Goal: Task Accomplishment & Management: Manage account settings

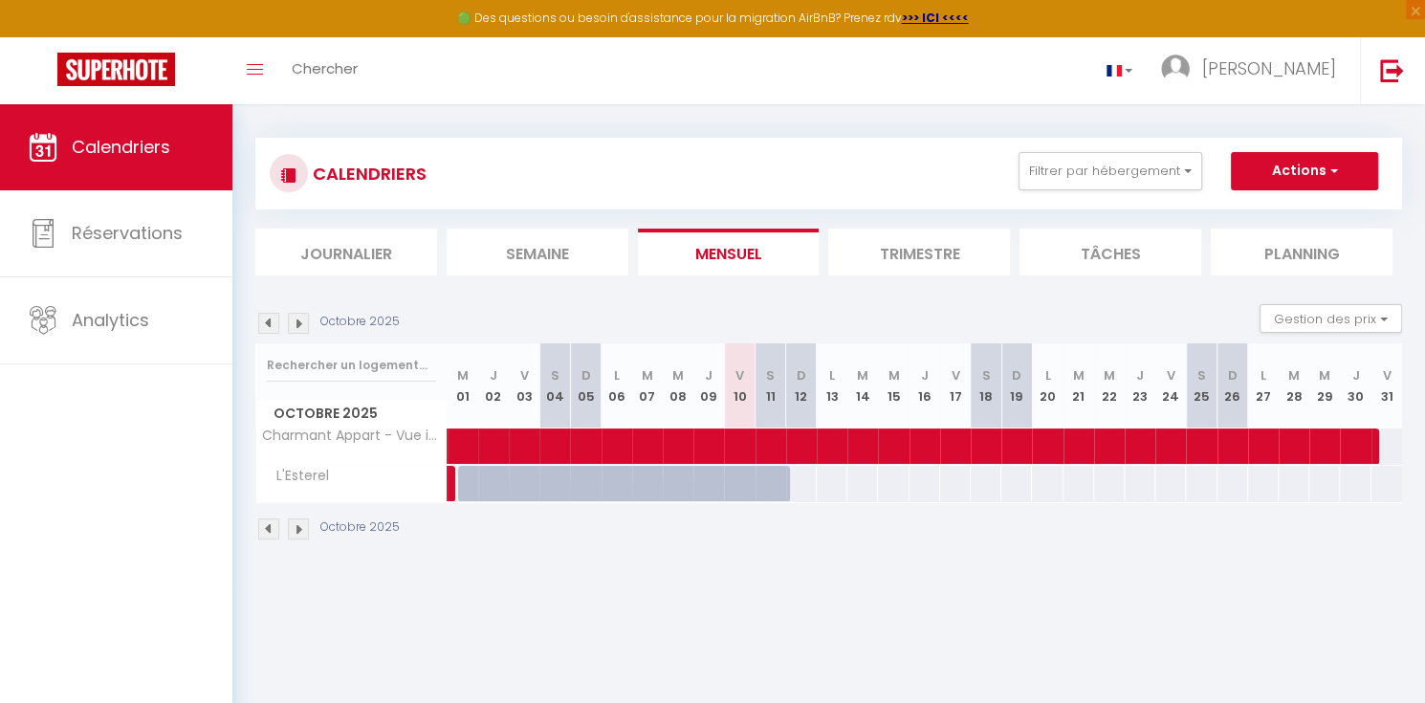
scroll to position [6, 0]
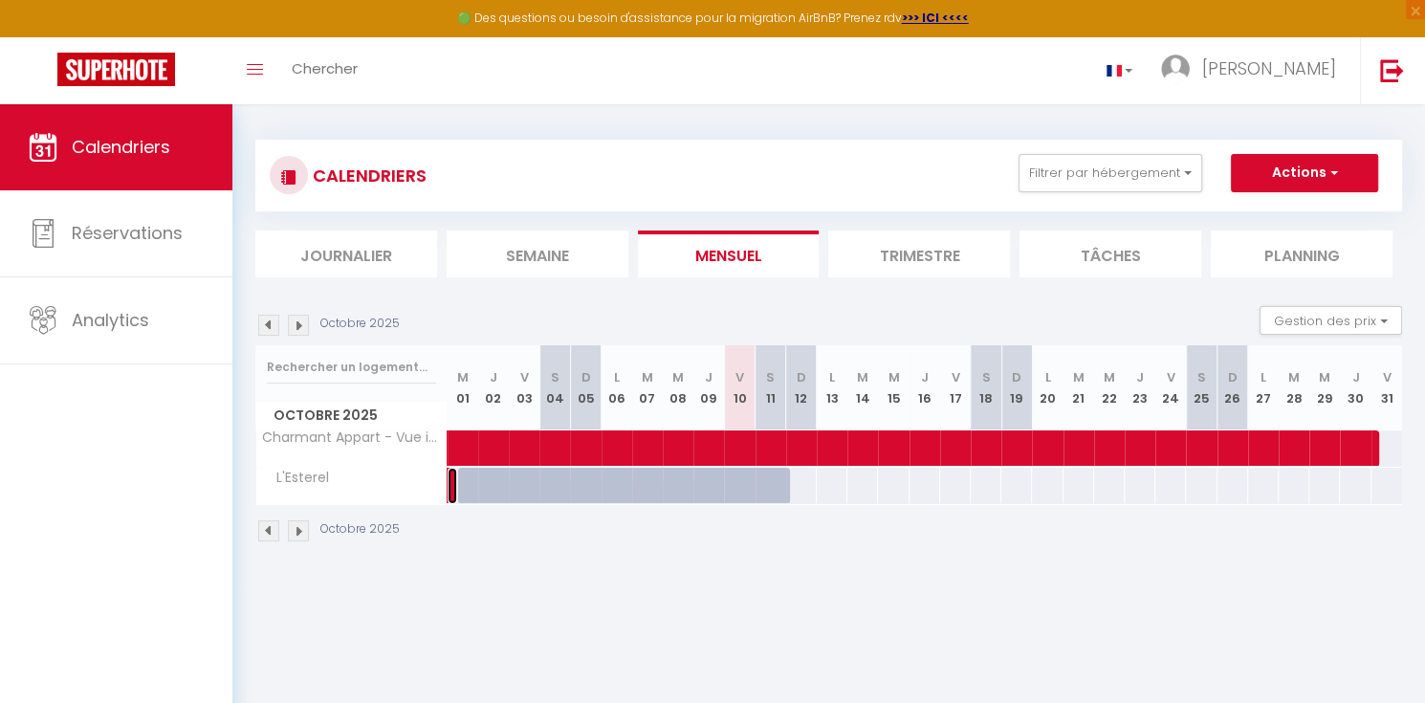
click at [448, 501] on link at bounding box center [452, 486] width 10 height 36
select select "OK"
select select "KO"
select select "0"
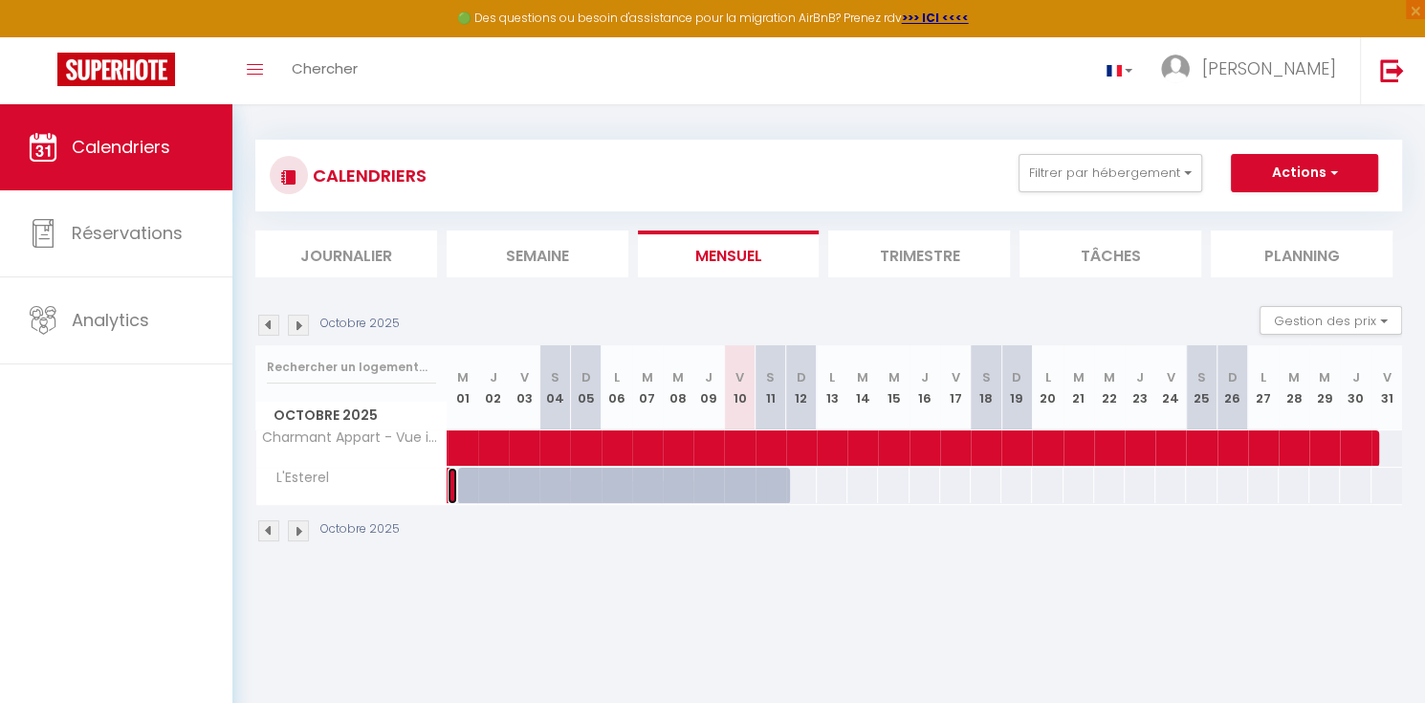
select select "1"
select select
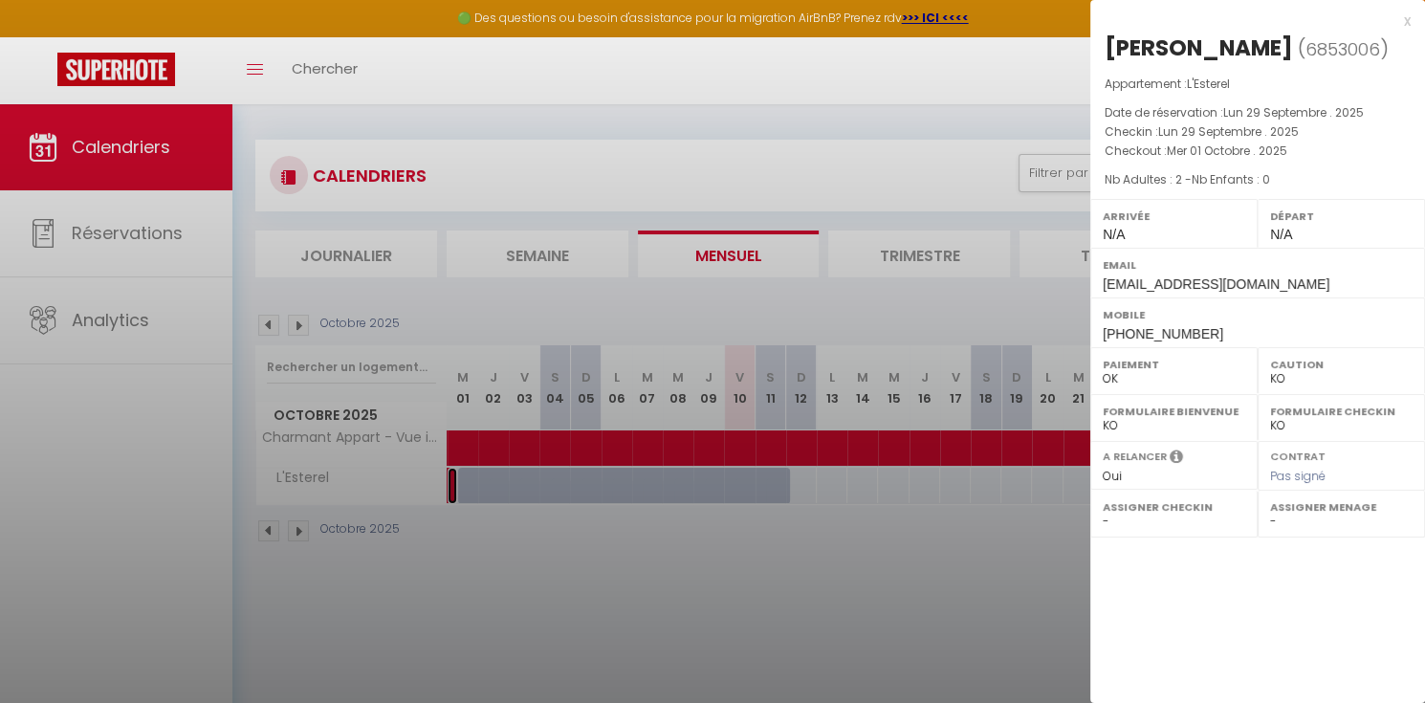
select select "27346"
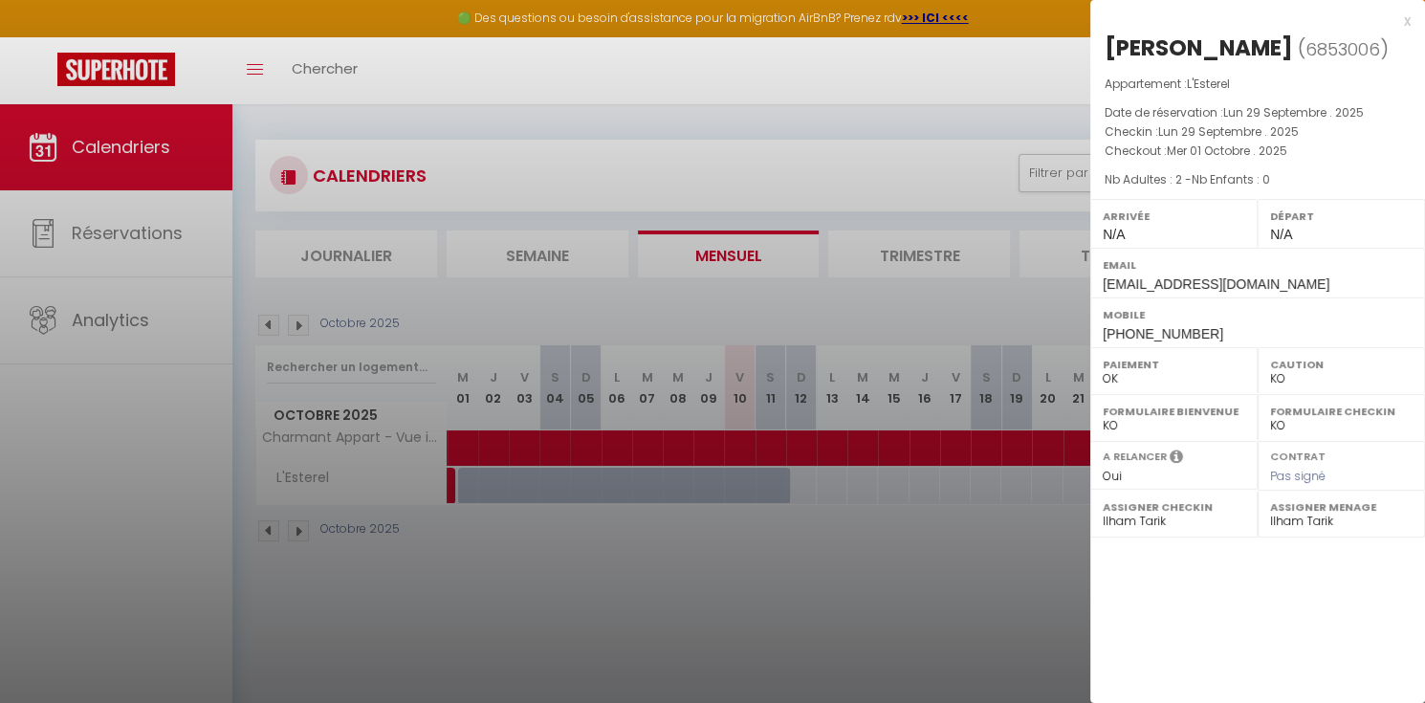
click at [1406, 18] on div "x" at bounding box center [1250, 21] width 320 height 23
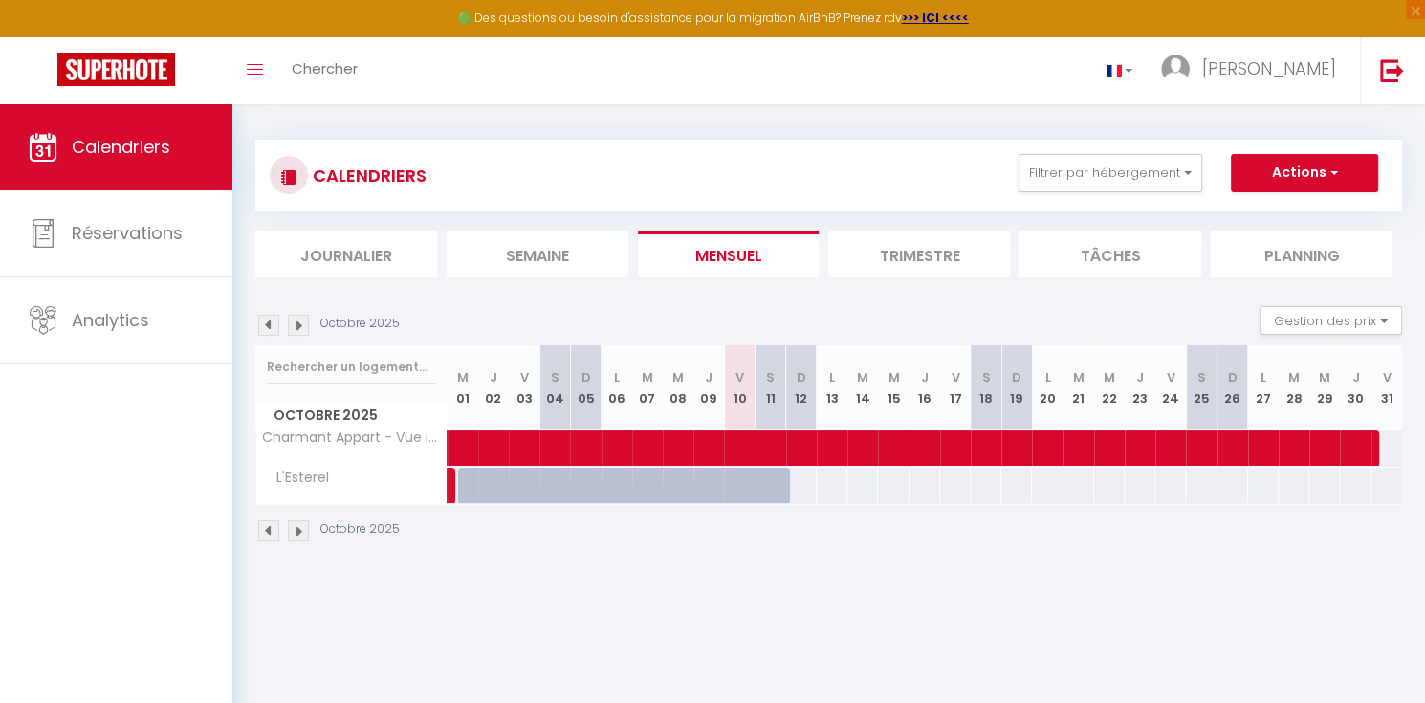
click at [269, 539] on img at bounding box center [268, 530] width 21 height 21
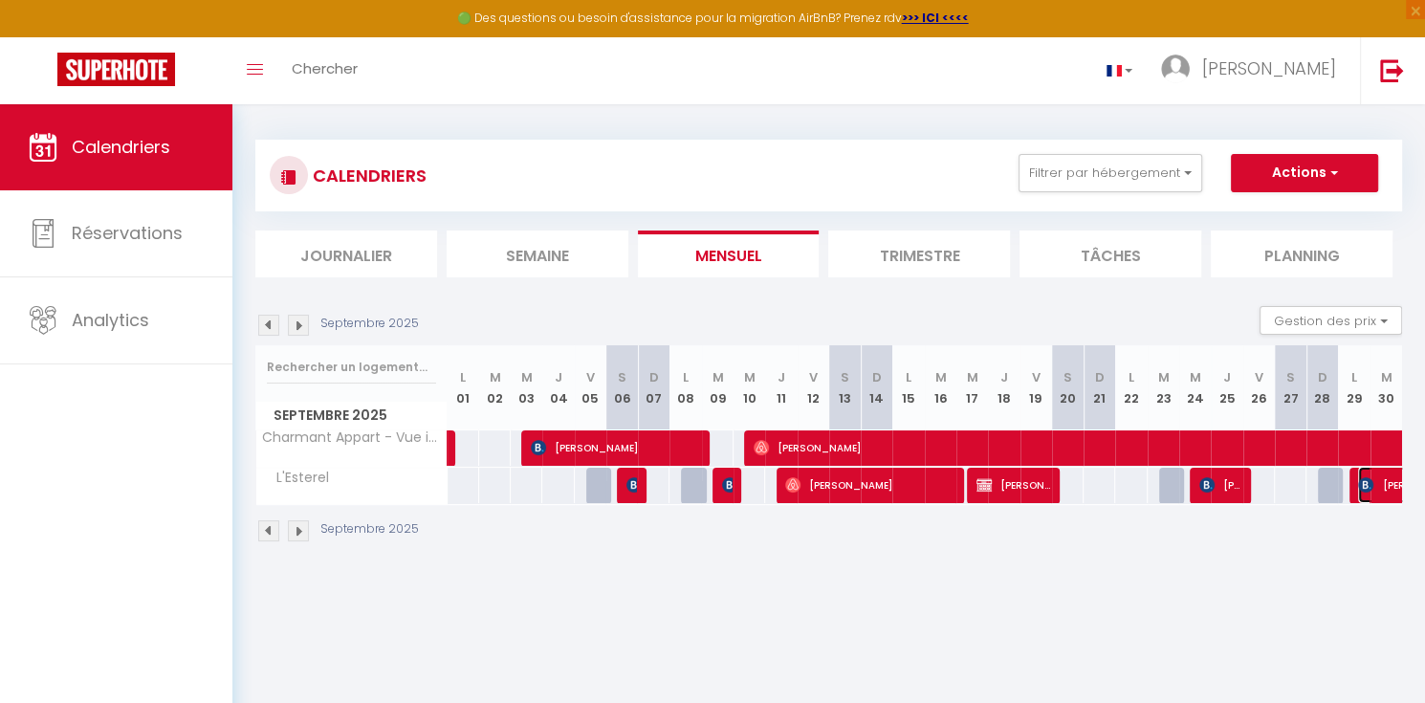
click at [1383, 499] on span "[PERSON_NAME]" at bounding box center [1402, 485] width 88 height 36
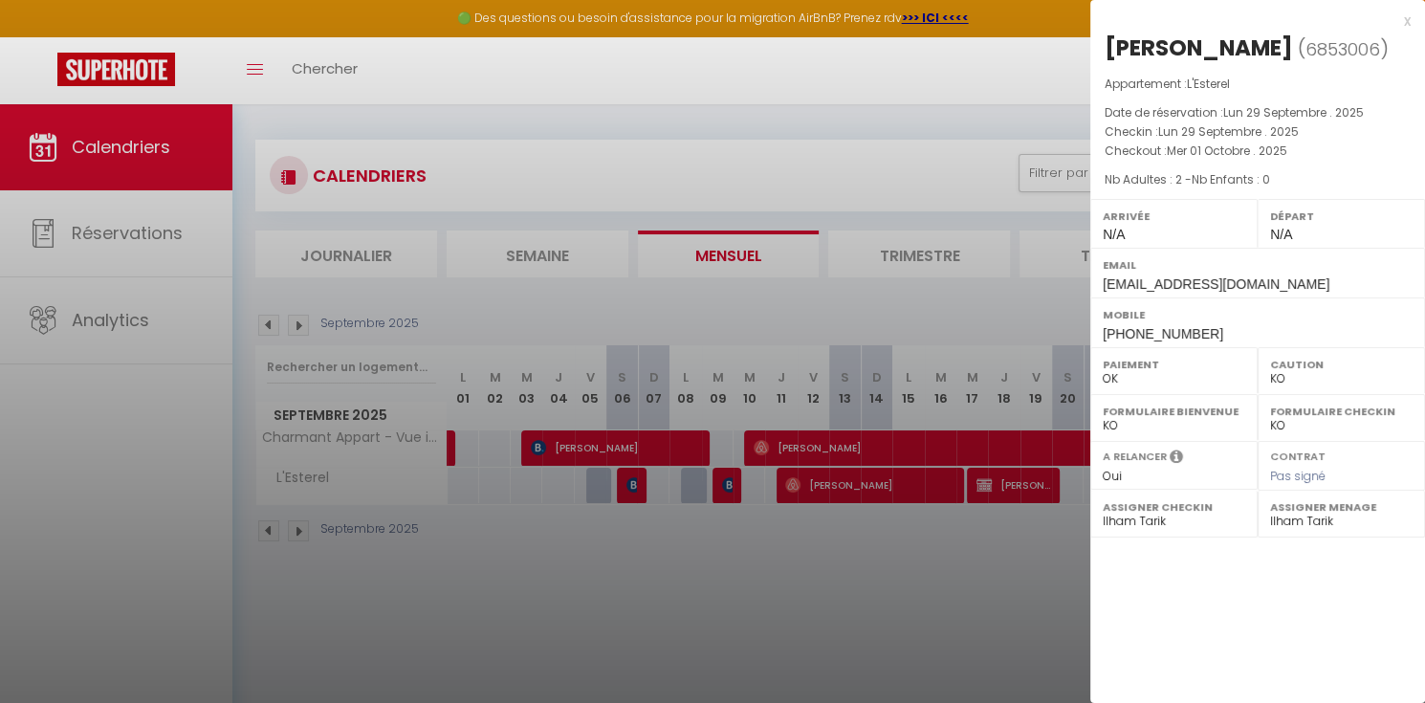
click at [1383, 499] on label "Assigner Menage" at bounding box center [1341, 506] width 142 height 19
click at [295, 541] on div at bounding box center [712, 351] width 1425 height 703
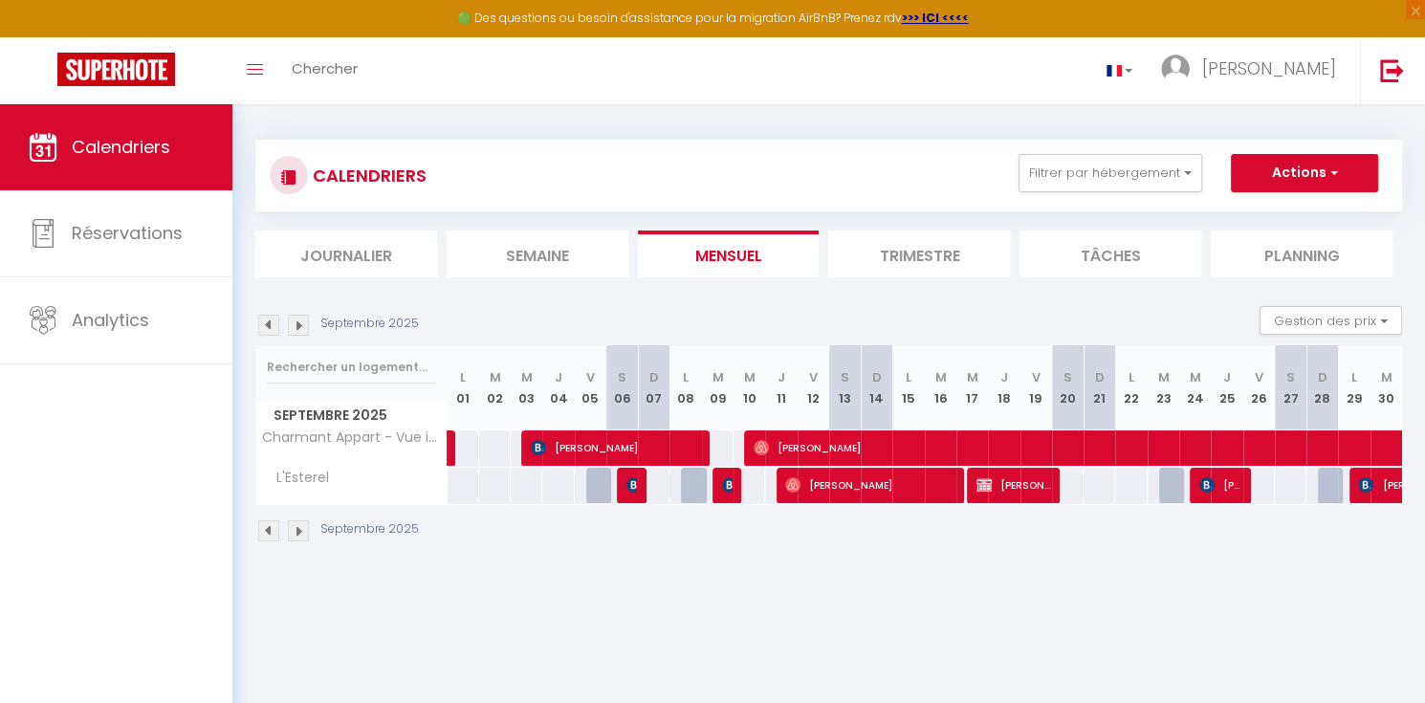
click at [295, 541] on img at bounding box center [298, 530] width 21 height 21
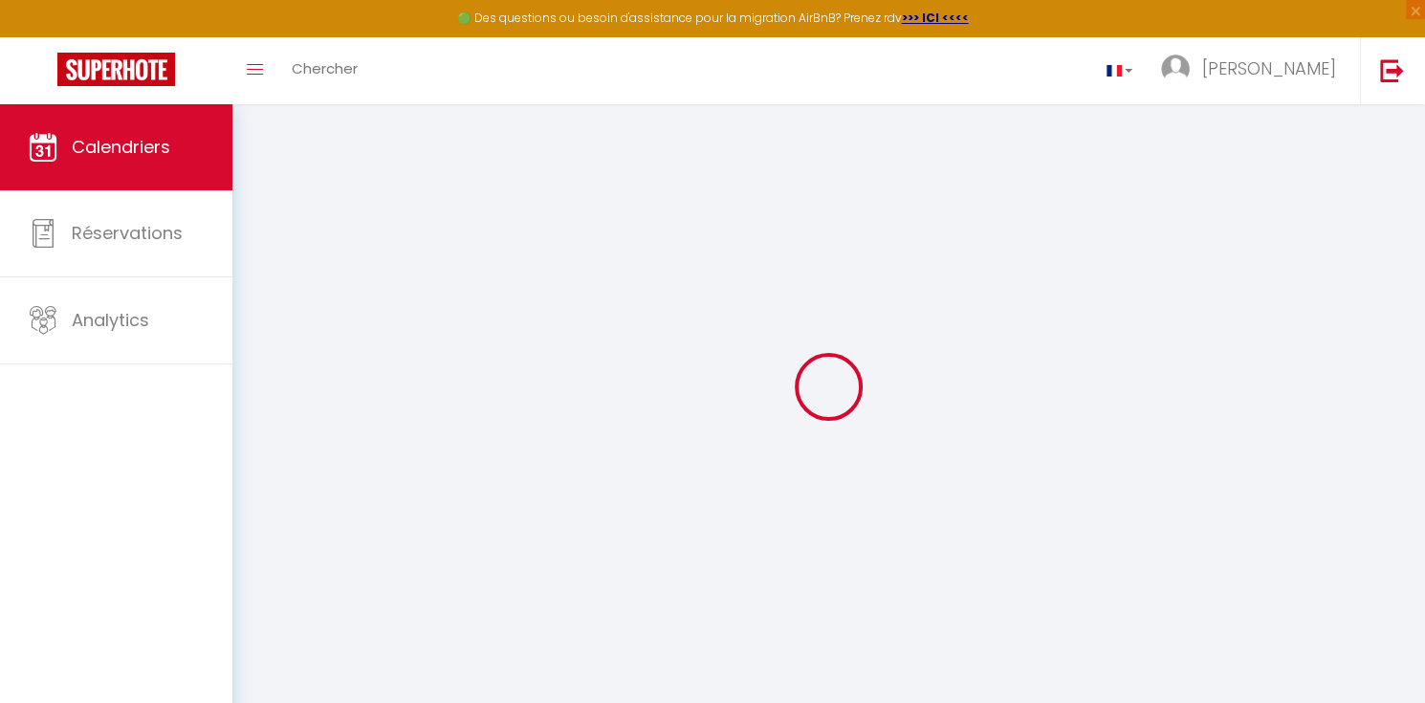
click at [295, 541] on div at bounding box center [828, 386] width 1146 height 531
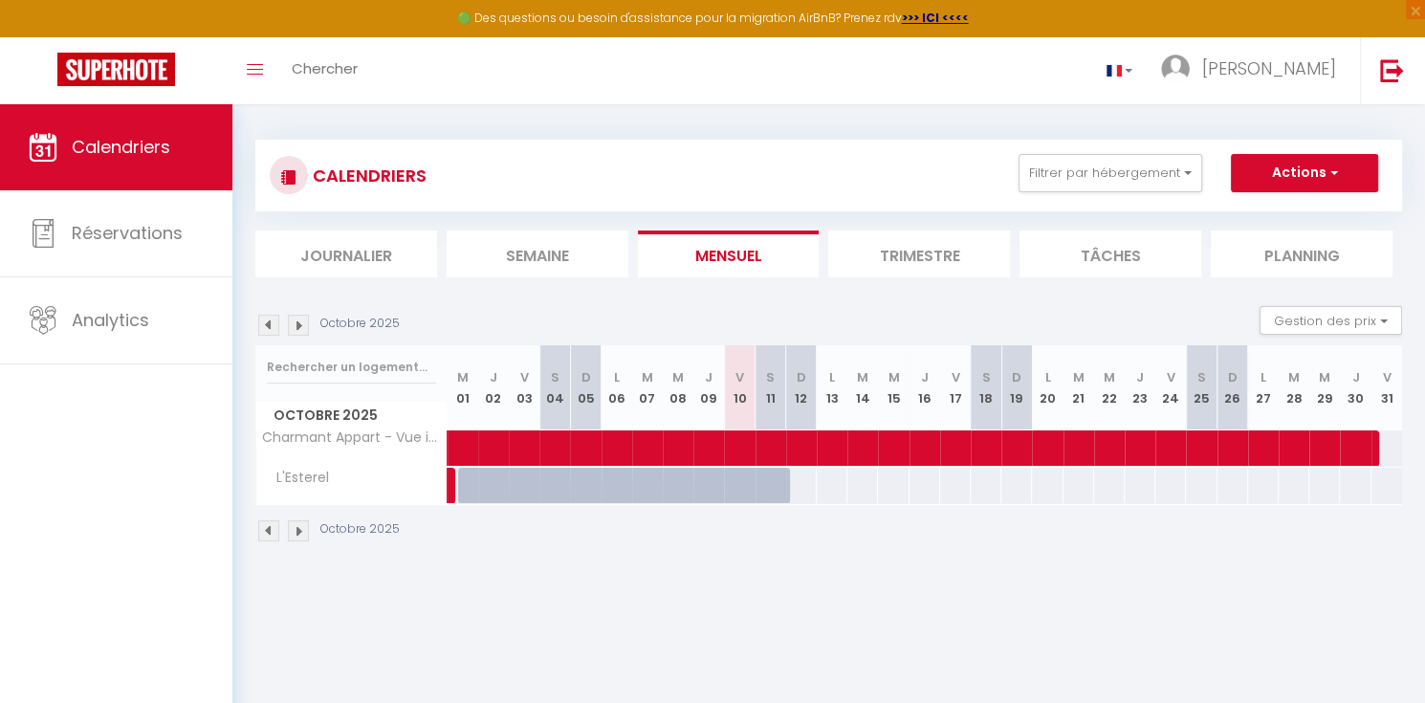
click at [295, 541] on img at bounding box center [298, 530] width 21 height 21
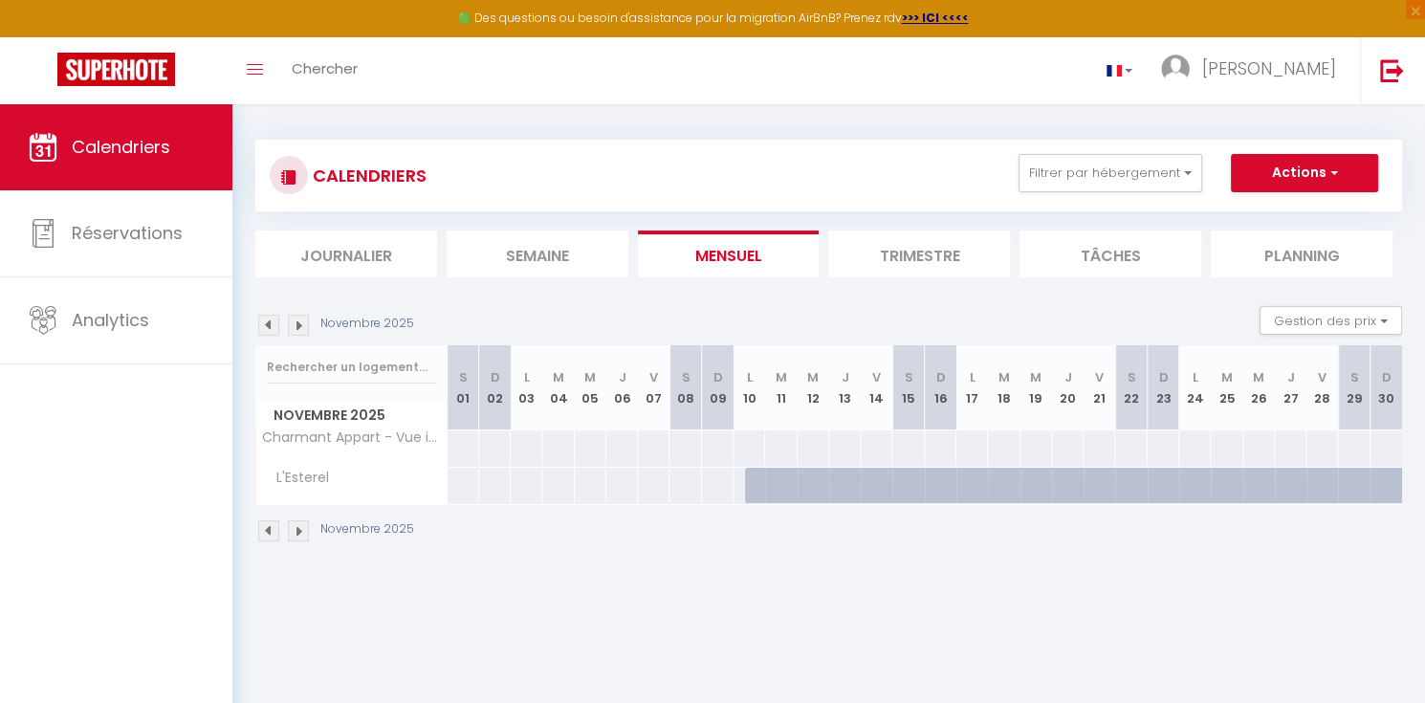
click at [295, 541] on img at bounding box center [298, 530] width 21 height 21
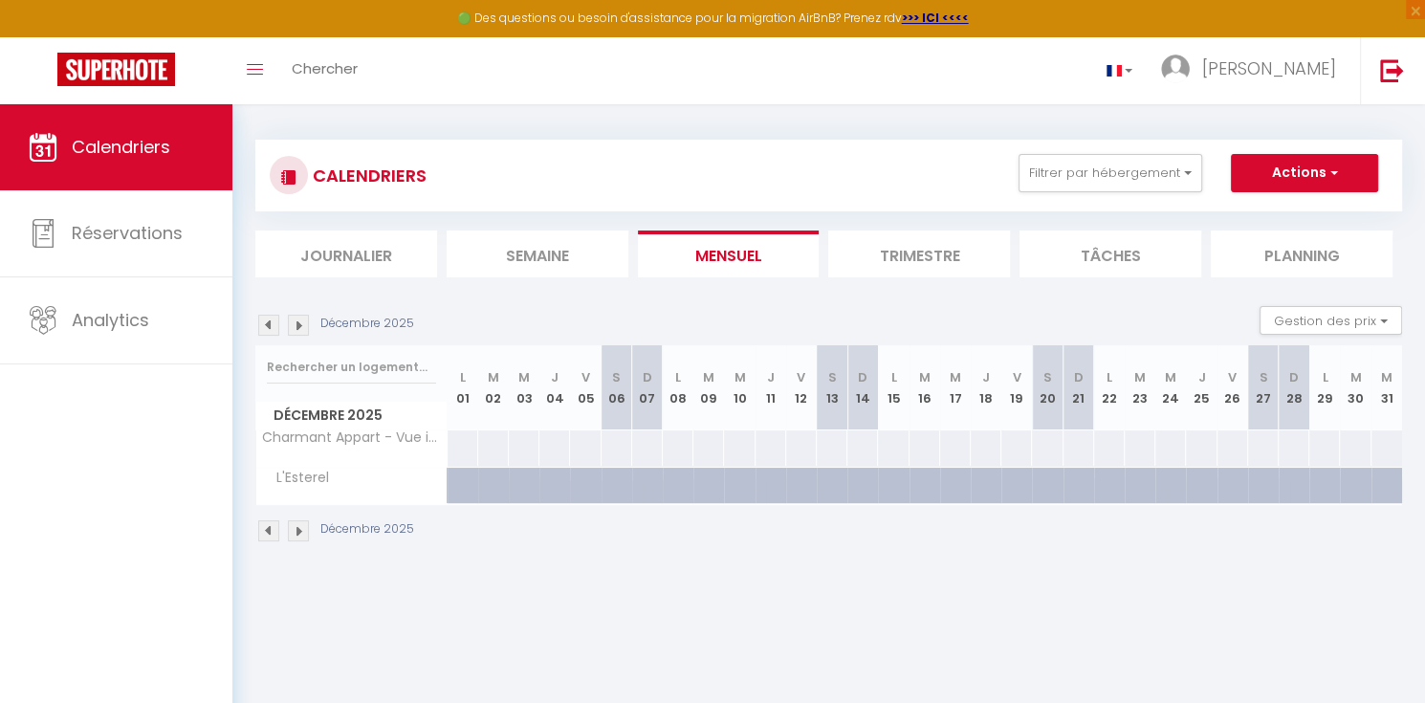
click at [295, 541] on img at bounding box center [298, 530] width 21 height 21
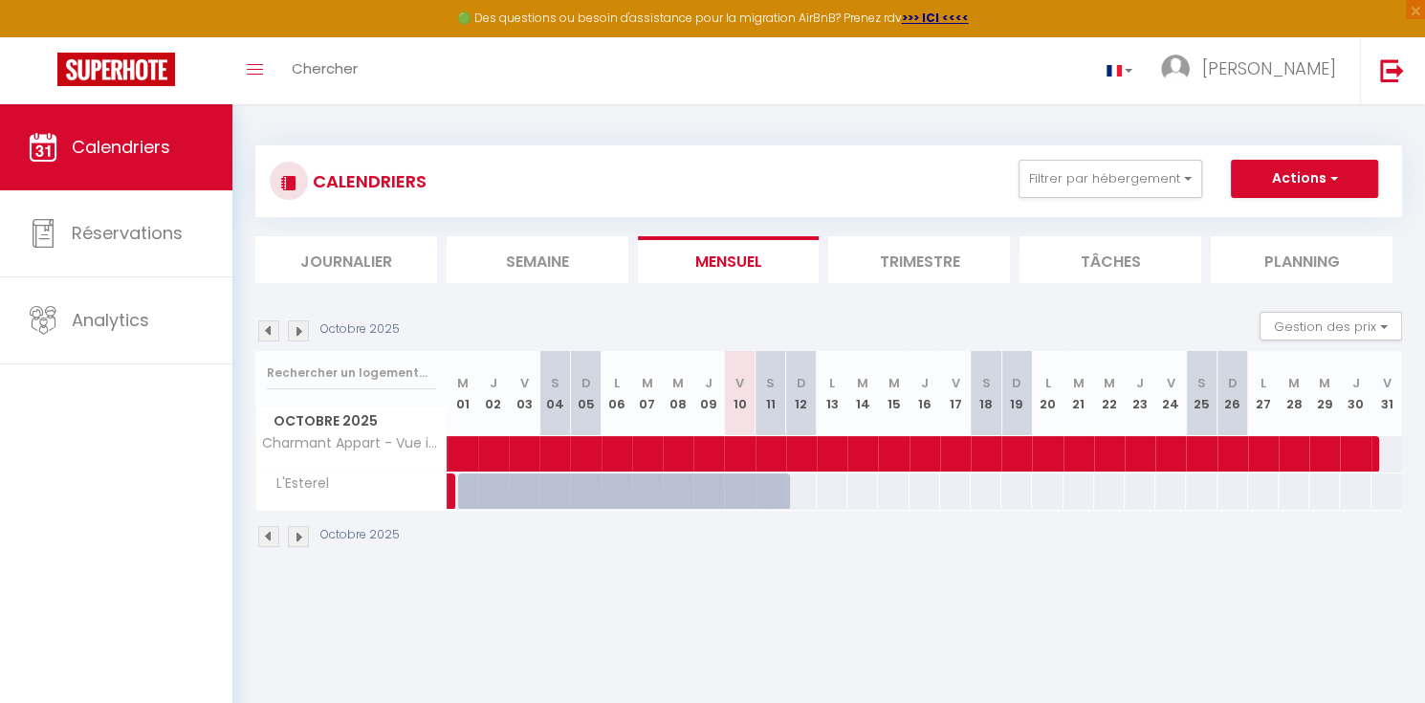
click at [266, 547] on img at bounding box center [268, 536] width 21 height 21
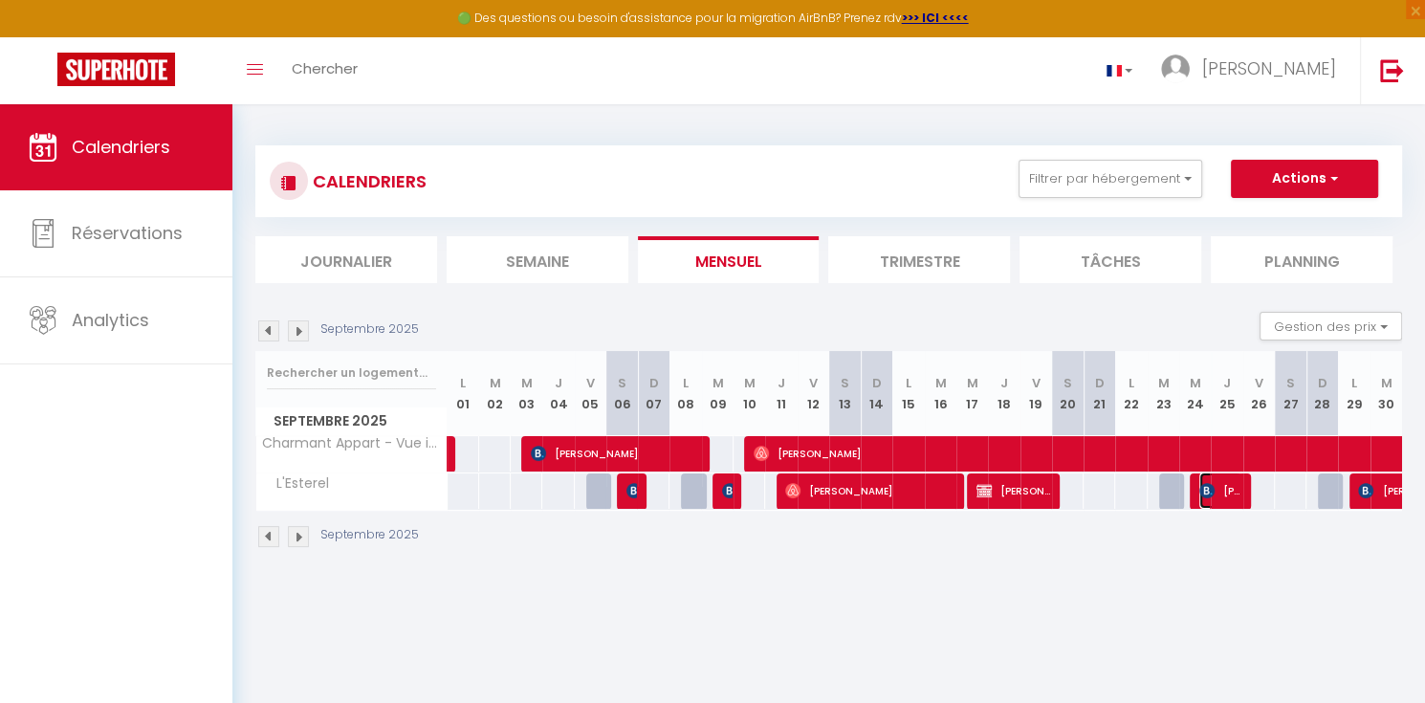
click at [1221, 508] on span "[PERSON_NAME]" at bounding box center [1220, 490] width 42 height 36
select select "OK"
select select "KO"
select select "0"
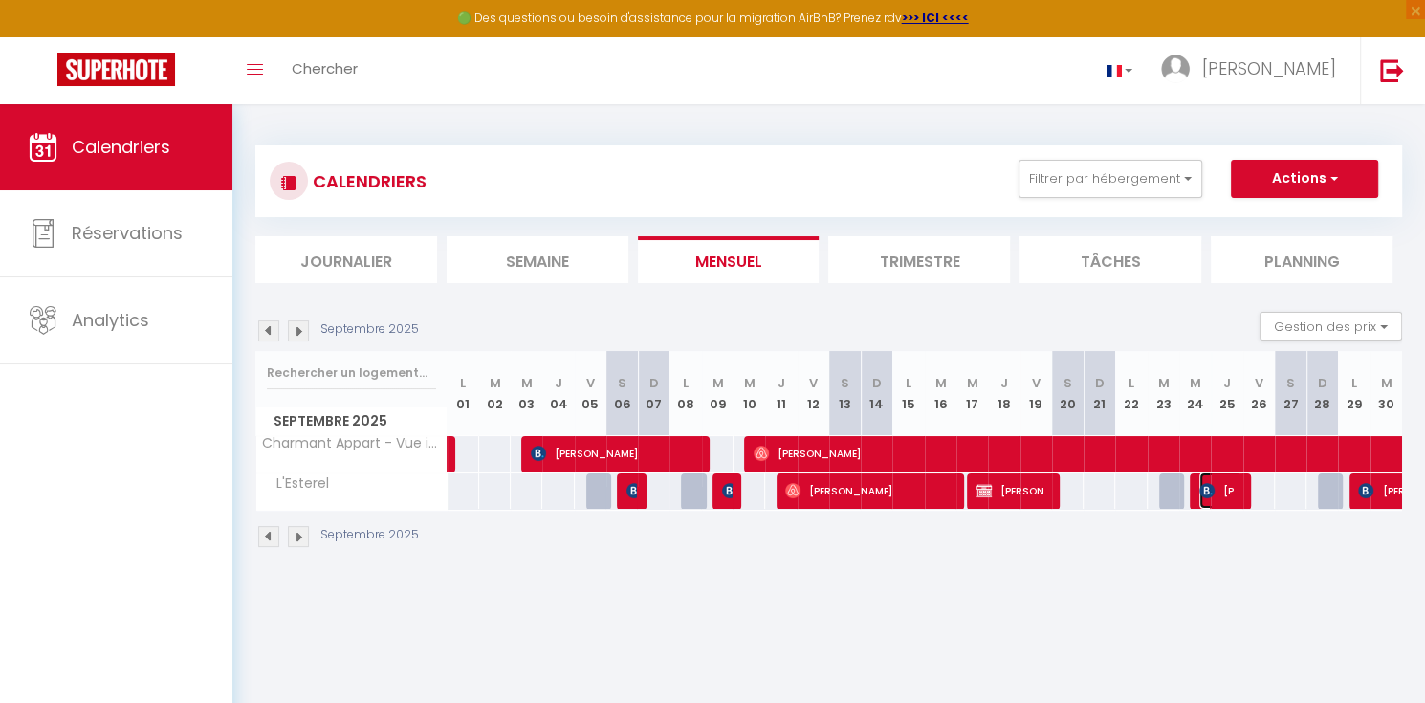
select select "1"
select select
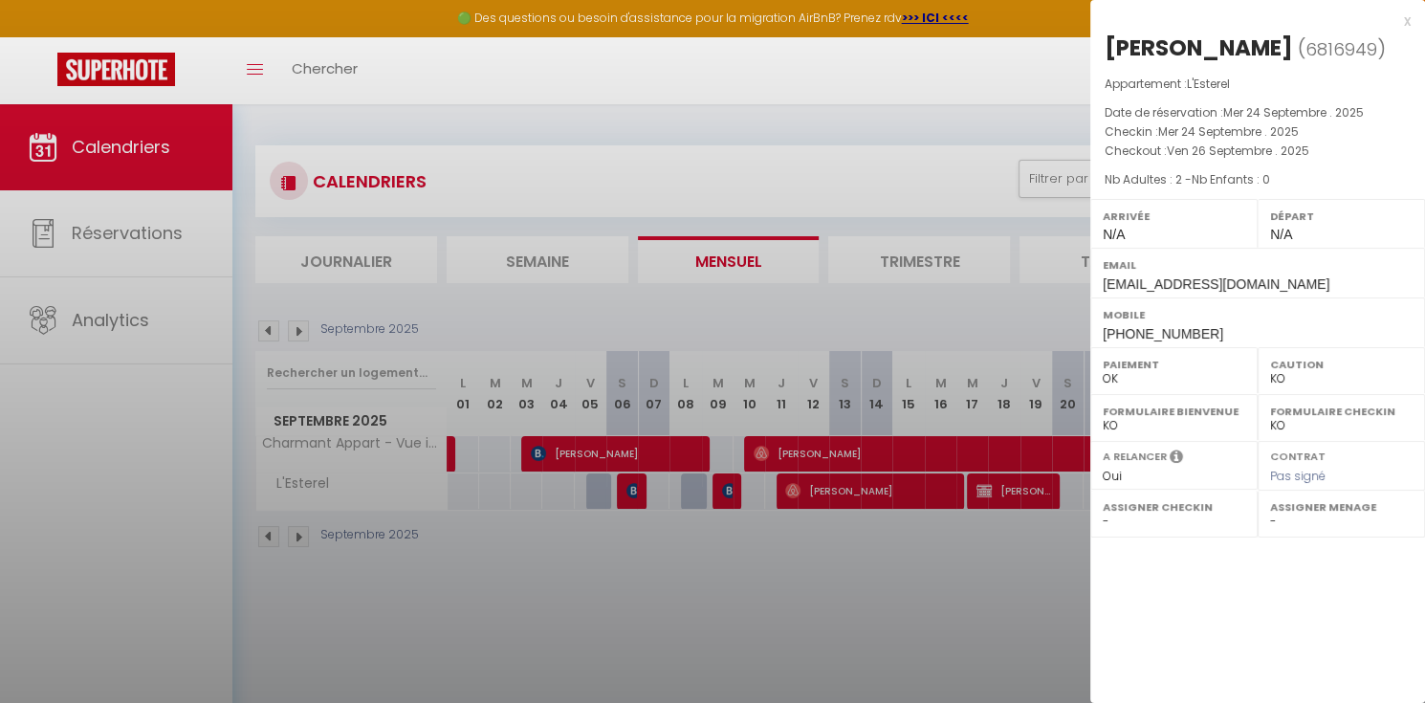
select select "27346"
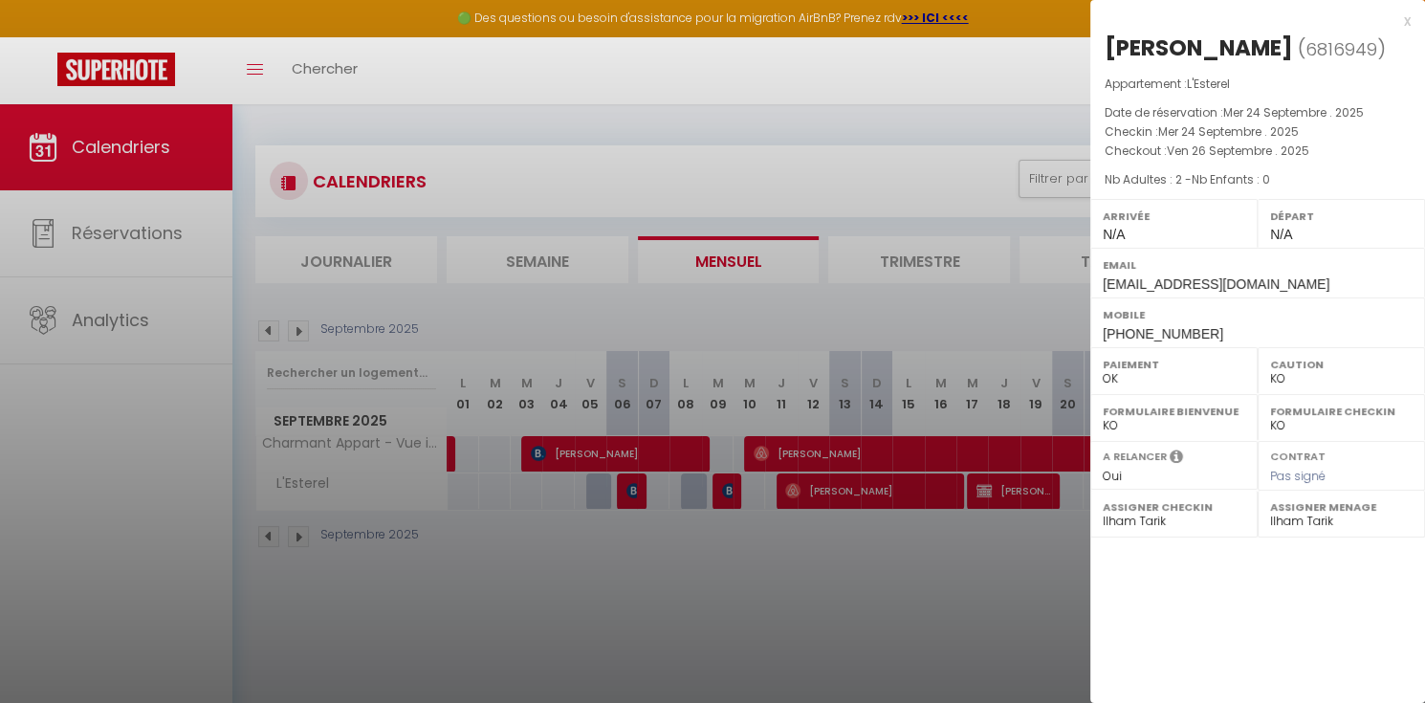
click at [981, 577] on div at bounding box center [712, 351] width 1425 height 703
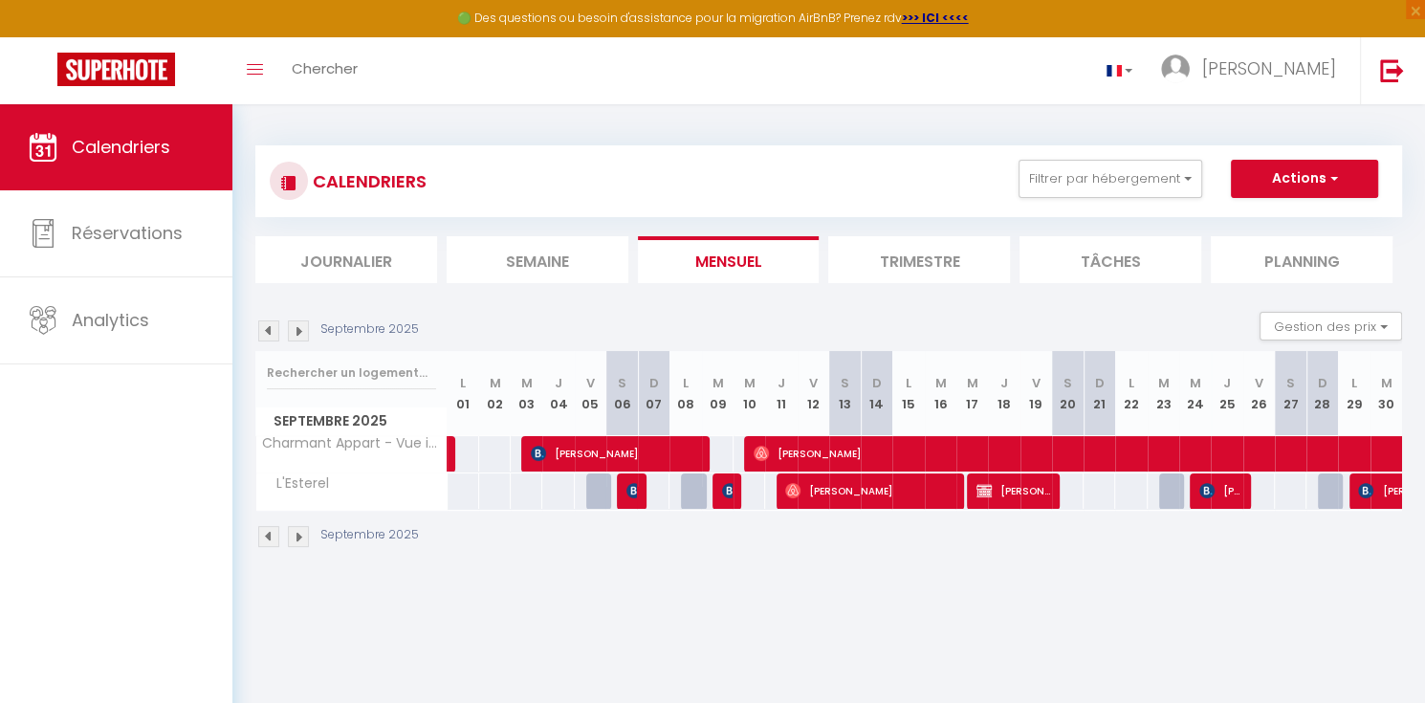
click at [981, 567] on div "Septembre 2025" at bounding box center [828, 539] width 1146 height 56
click at [1231, 509] on span "[PERSON_NAME]" at bounding box center [1220, 490] width 42 height 36
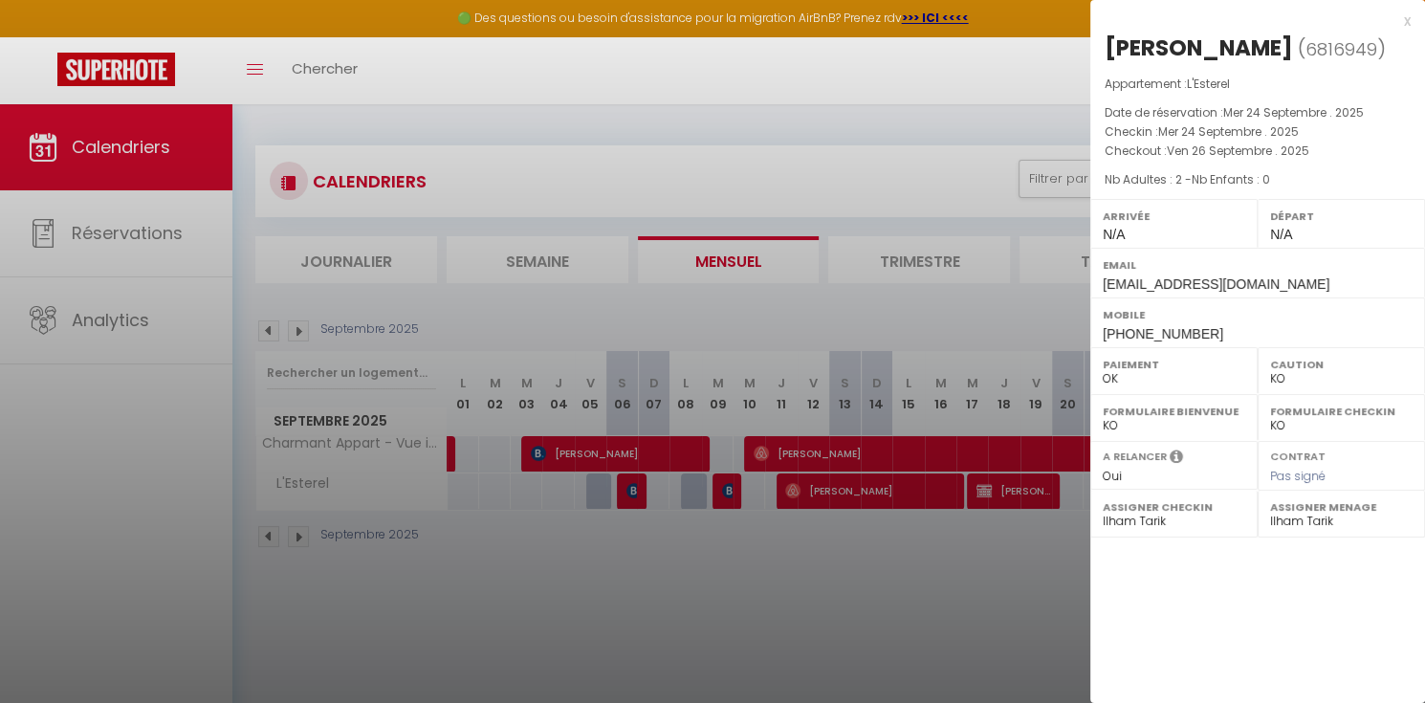
click at [1213, 567] on div "x Dominique Guibert ( 6816949 ) Appartement : L'Esterel Date de réservation : M…" at bounding box center [1257, 351] width 335 height 703
click at [1049, 602] on div at bounding box center [712, 351] width 1425 height 703
